Goal: Information Seeking & Learning: Learn about a topic

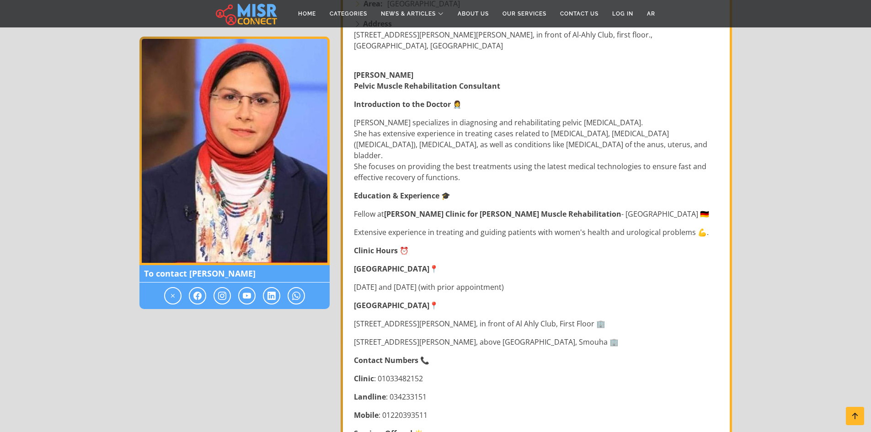
scroll to position [229, 0]
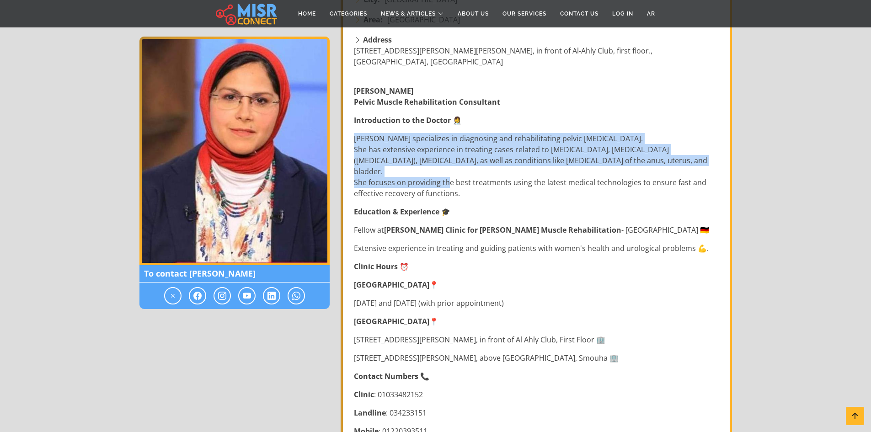
drag, startPoint x: 356, startPoint y: 128, endPoint x: 449, endPoint y: 164, distance: 99.4
click at [449, 164] on p "Dr. Mervat Sheta specializes in diagnosing and rehabilitating pelvic muscle dis…" at bounding box center [537, 166] width 367 height 66
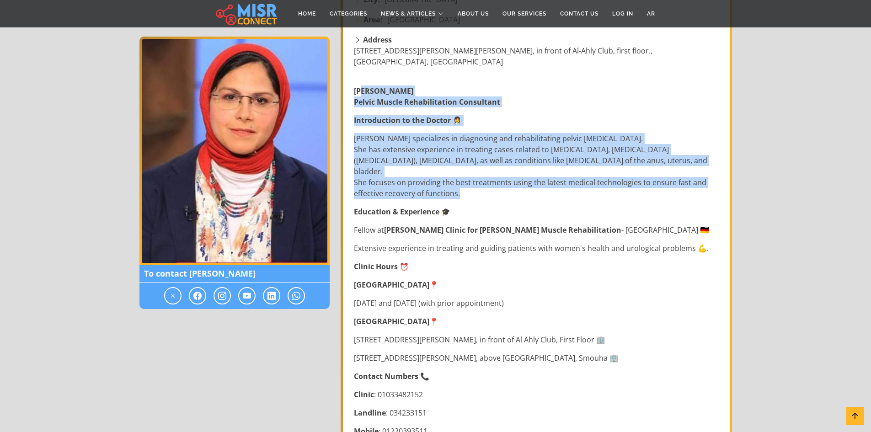
drag, startPoint x: 361, startPoint y: 72, endPoint x: 465, endPoint y: 171, distance: 143.6
copy div ". Mervat Sheta Pelvic Muscle Rehabilitation Consultant Introduction to the Doct…"
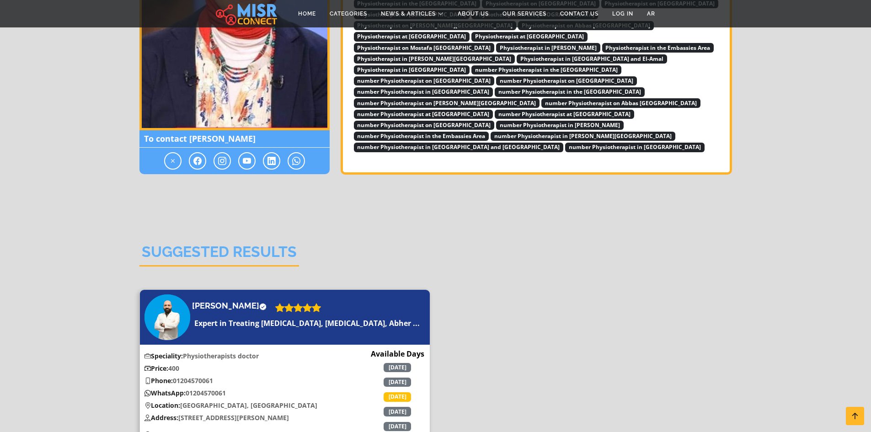
scroll to position [1326, 0]
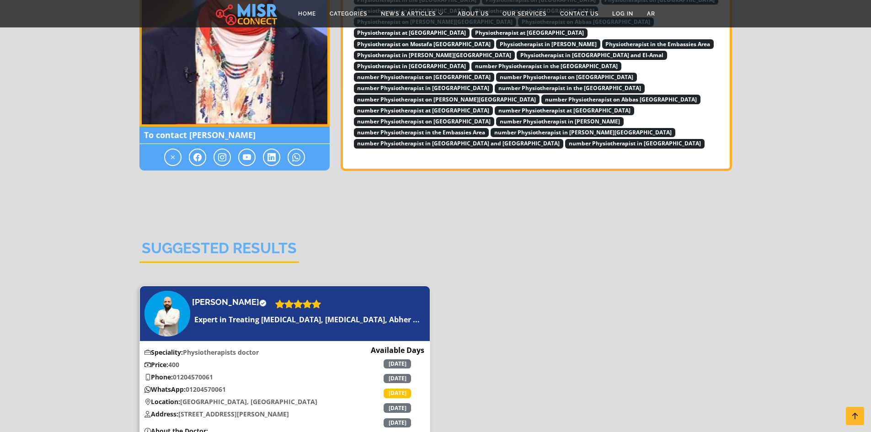
click at [148, 360] on icon at bounding box center [147, 364] width 6 height 9
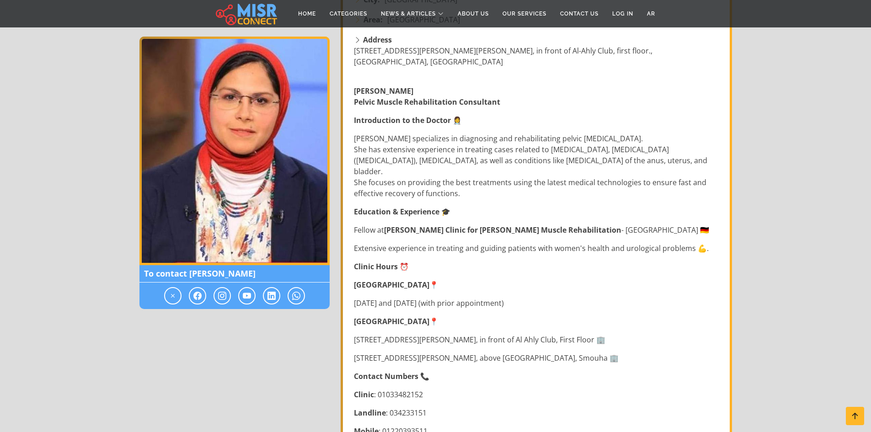
scroll to position [183, 0]
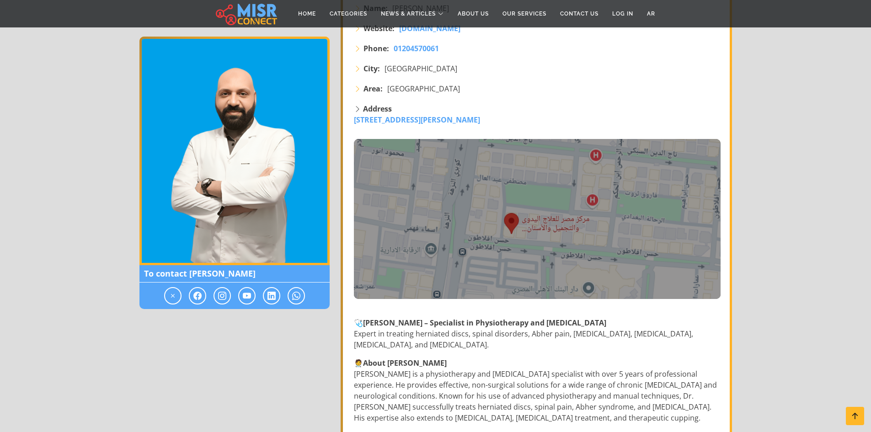
scroll to position [183, 0]
